Goal: Communication & Community: Answer question/provide support

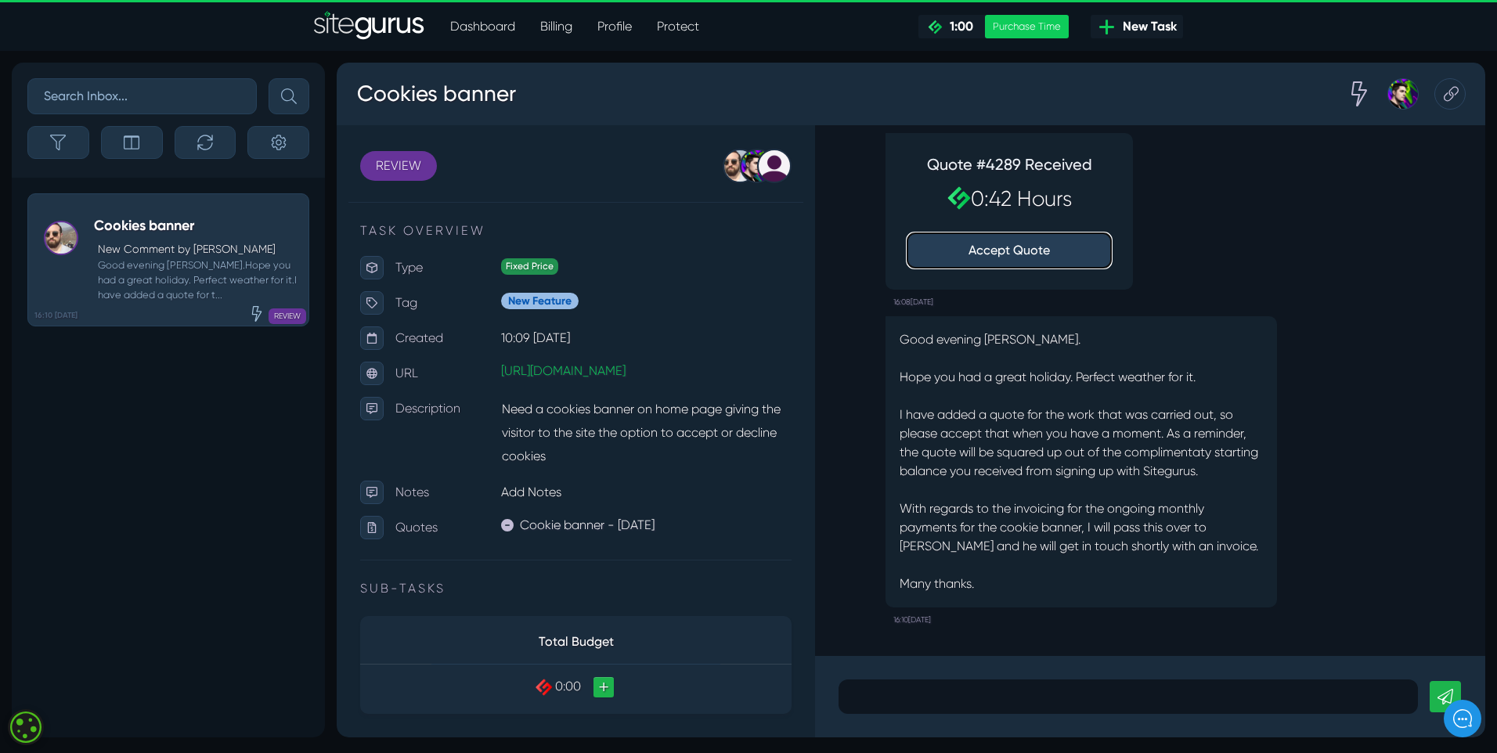
click at [1002, 244] on button "Accept Quote" at bounding box center [1010, 250] width 204 height 34
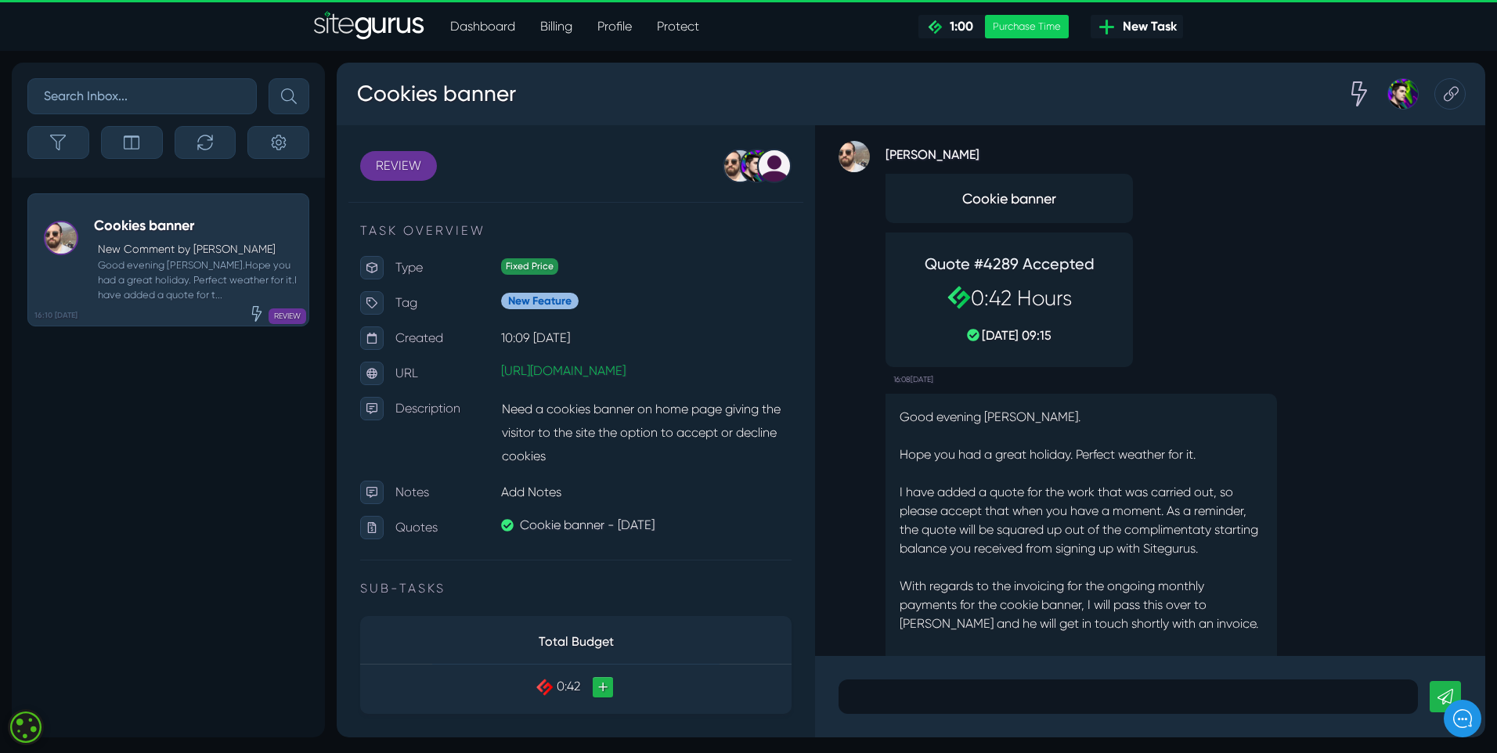
scroll to position [1, 0]
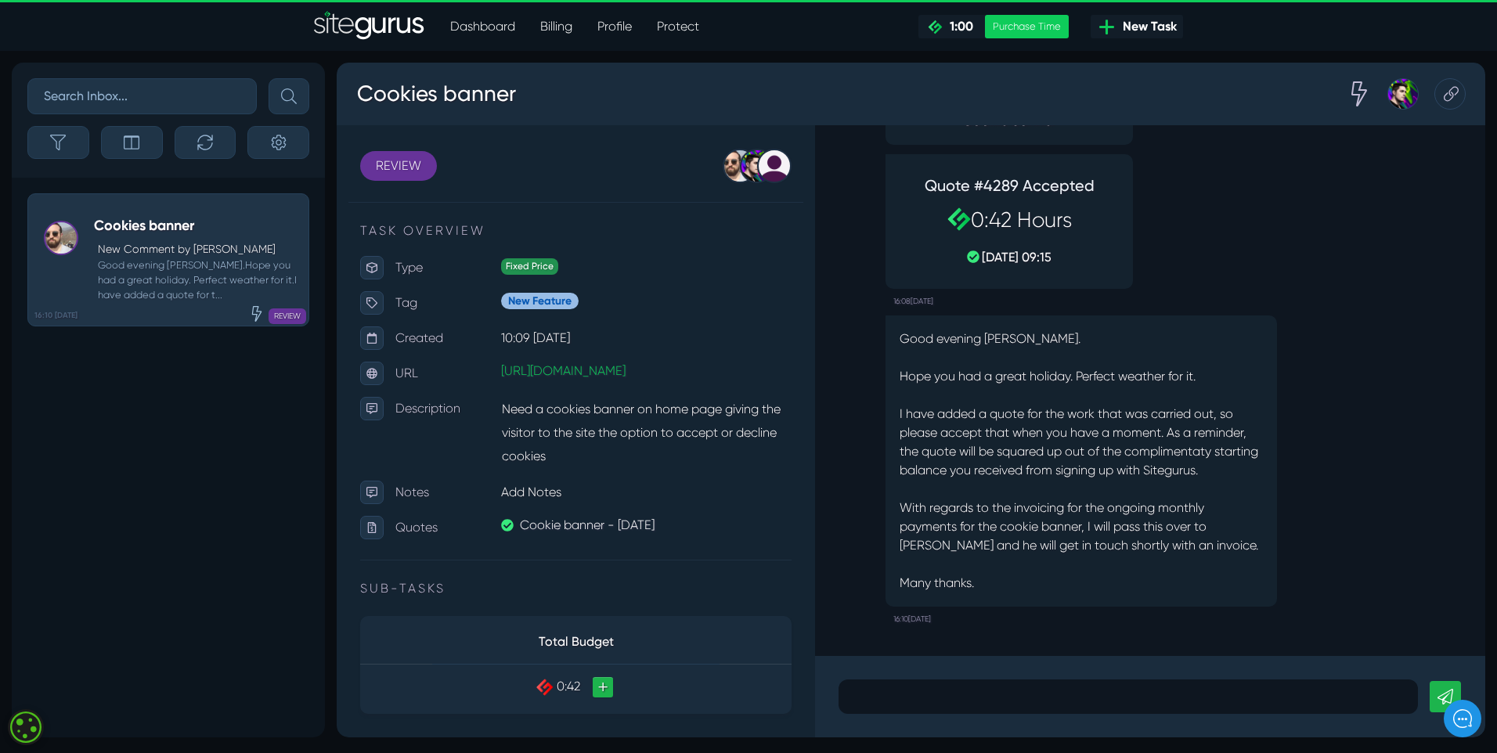
click at [1032, 585] on p "Good evening Paul. Hope you had a great holiday. Perfect weather for it. I have…" at bounding box center [1081, 461] width 363 height 263
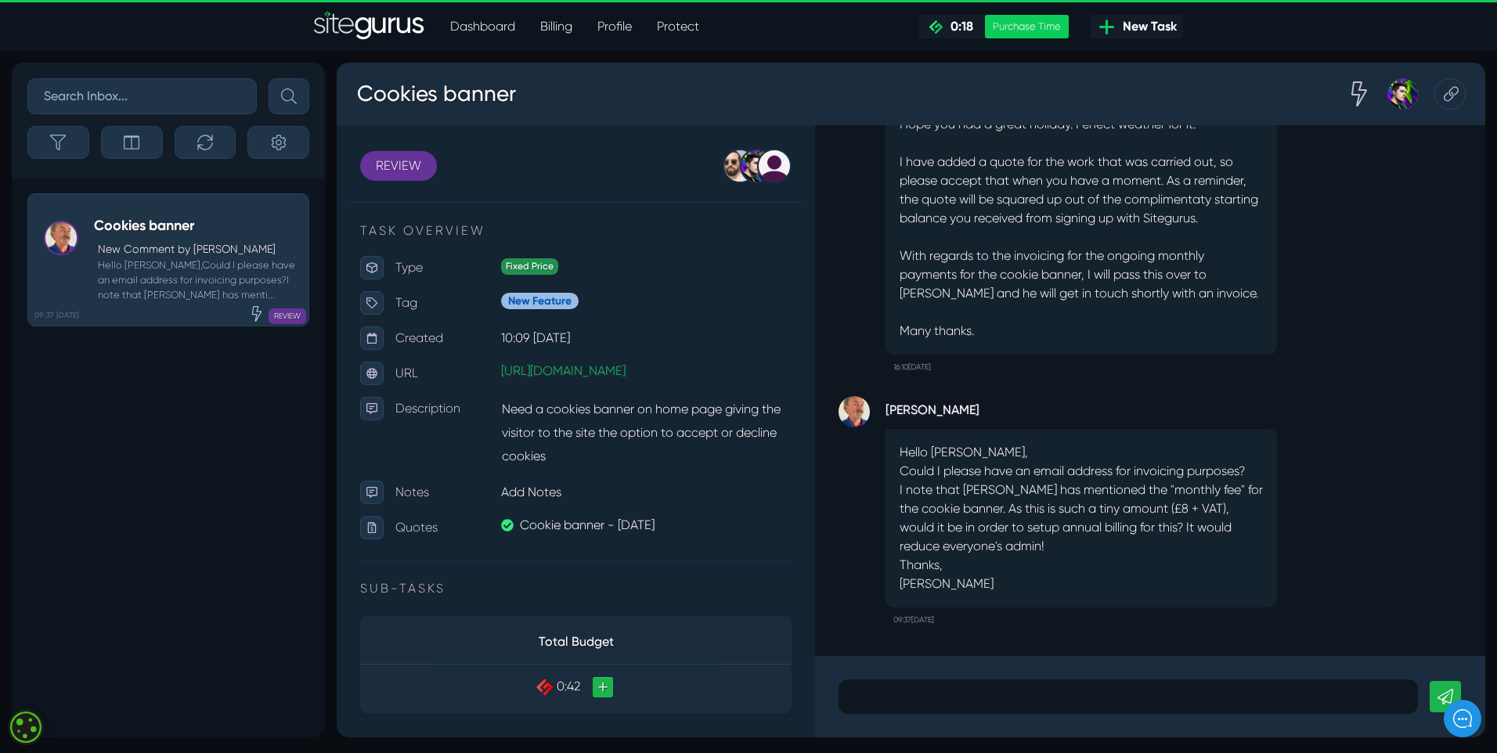
scroll to position [1, 0]
click at [921, 695] on p at bounding box center [1129, 697] width 556 height 19
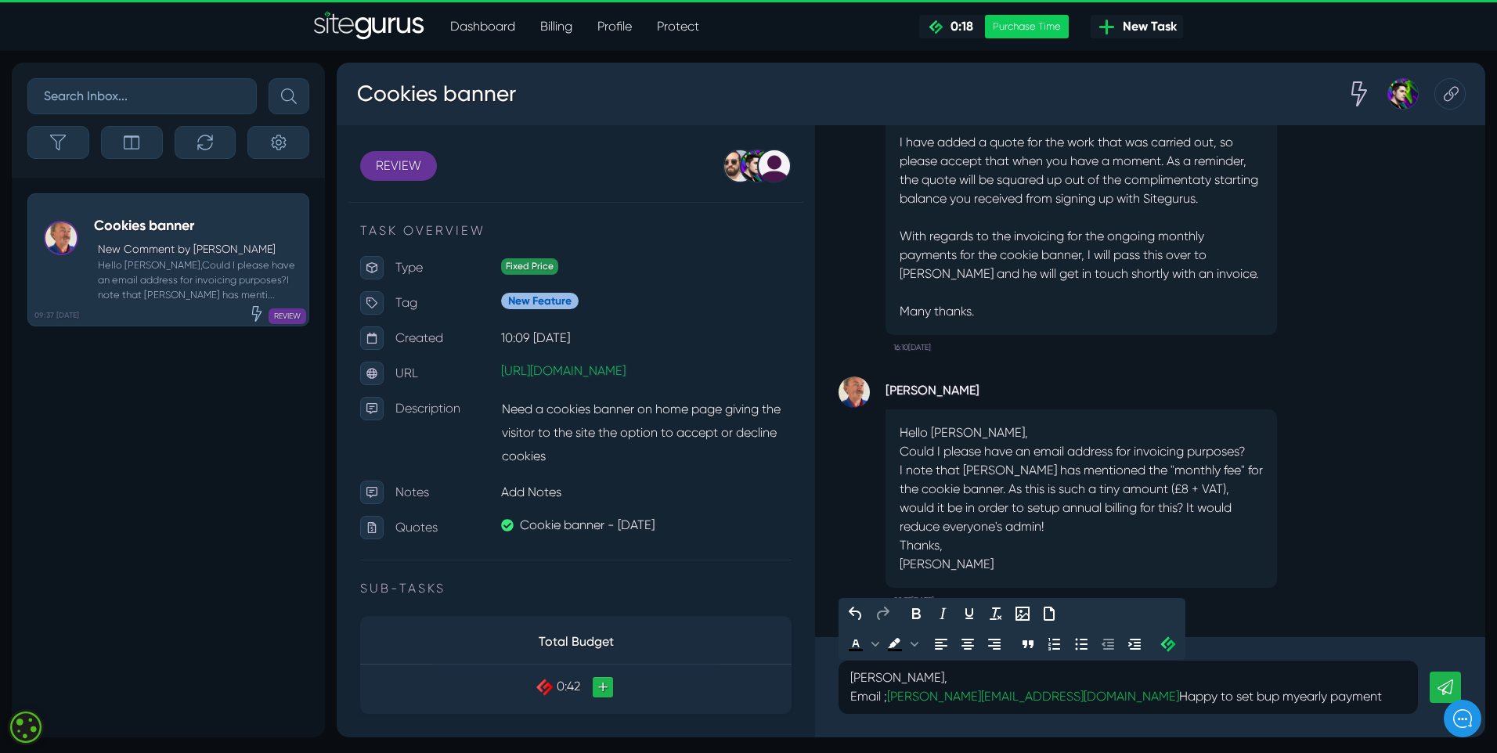
click at [1147, 699] on p "Email ; [PERSON_NAME][EMAIL_ADDRESS][DOMAIN_NAME] Happy to set bup myearly paym…" at bounding box center [1129, 697] width 556 height 19
click at [1169, 695] on p "Email ; [PERSON_NAME][EMAIL_ADDRESS][DOMAIN_NAME] Happy to set up myearly payme…" at bounding box center [1129, 697] width 556 height 19
click at [1257, 699] on p "Email ; [PERSON_NAME][EMAIL_ADDRESS][DOMAIN_NAME] Happy to set up yearly payment" at bounding box center [1129, 697] width 556 height 19
click at [1440, 691] on icon at bounding box center [1446, 688] width 16 height 16
